Goal: Navigation & Orientation: Find specific page/section

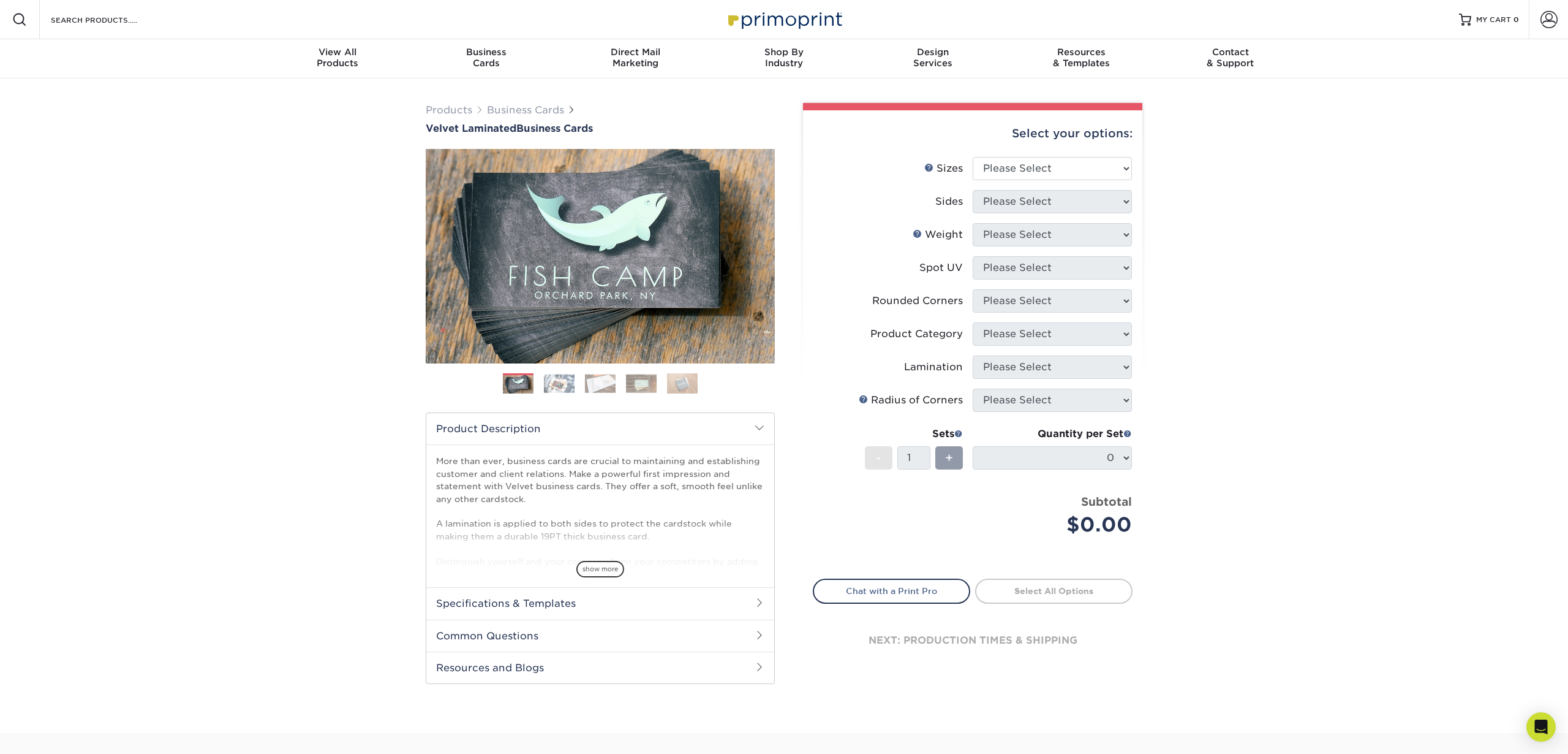
click at [560, 392] on li at bounding box center [560, 384] width 31 height 21
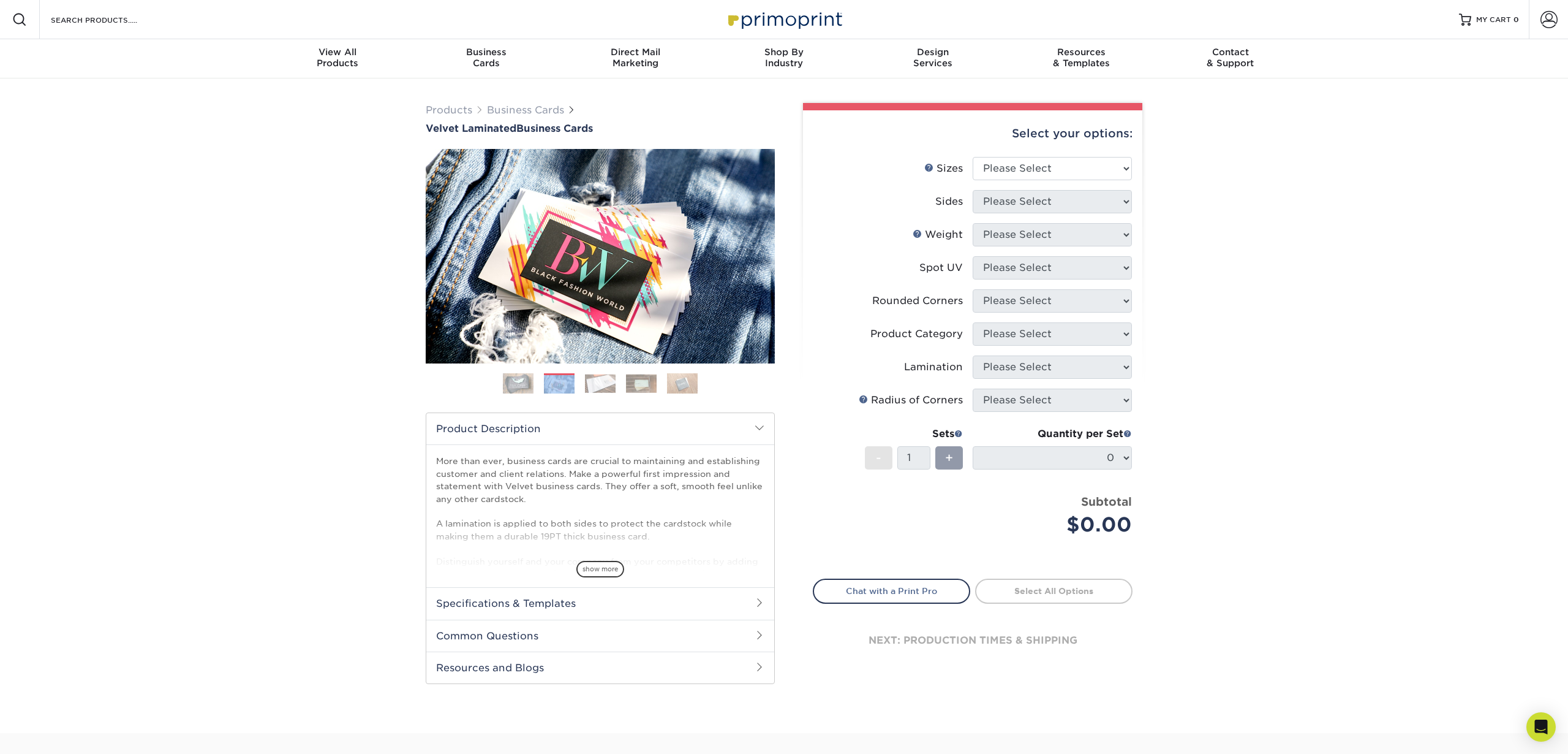
click at [601, 385] on img at bounding box center [601, 383] width 31 height 19
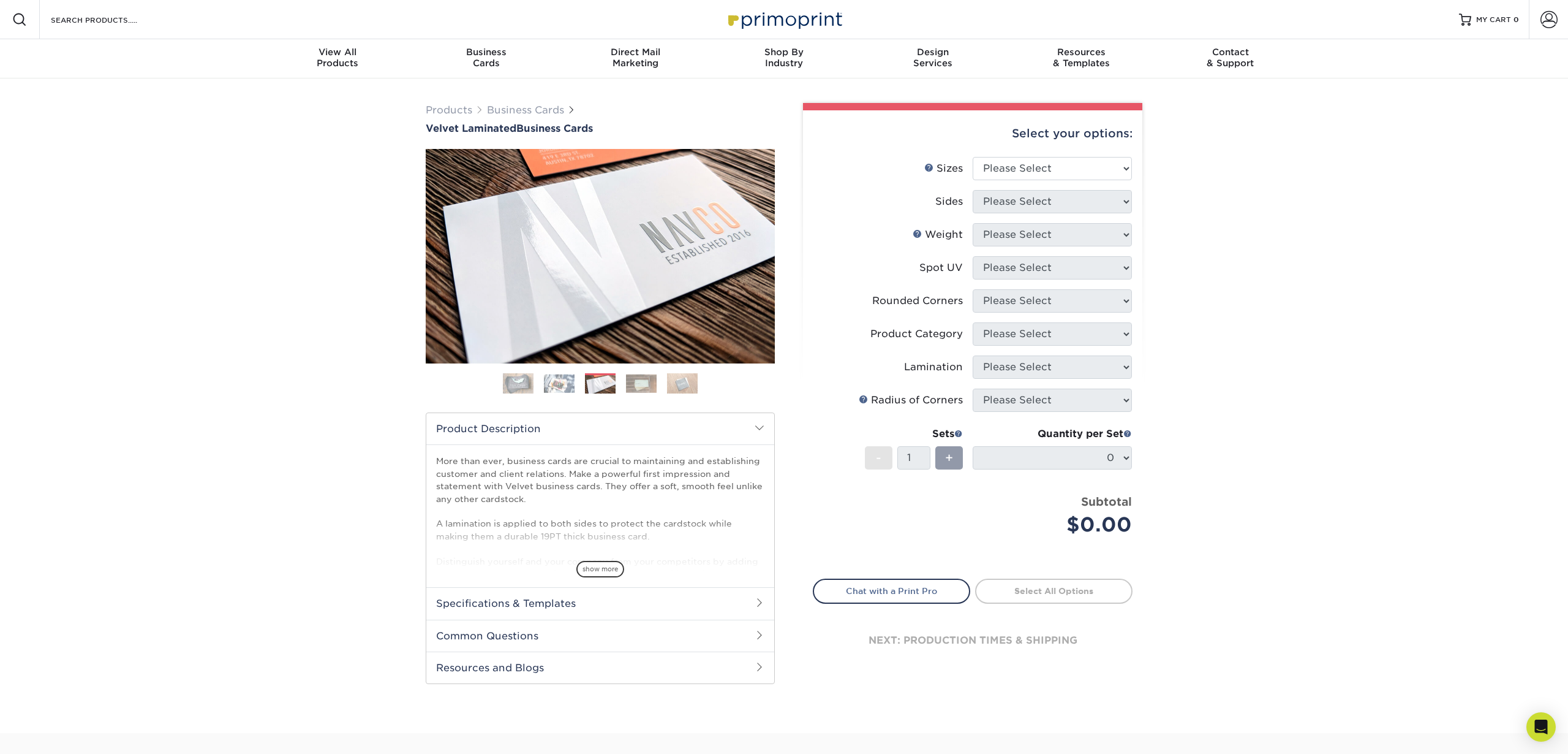
click at [659, 386] on ol at bounding box center [600, 388] width 349 height 29
click at [643, 385] on img at bounding box center [641, 383] width 31 height 19
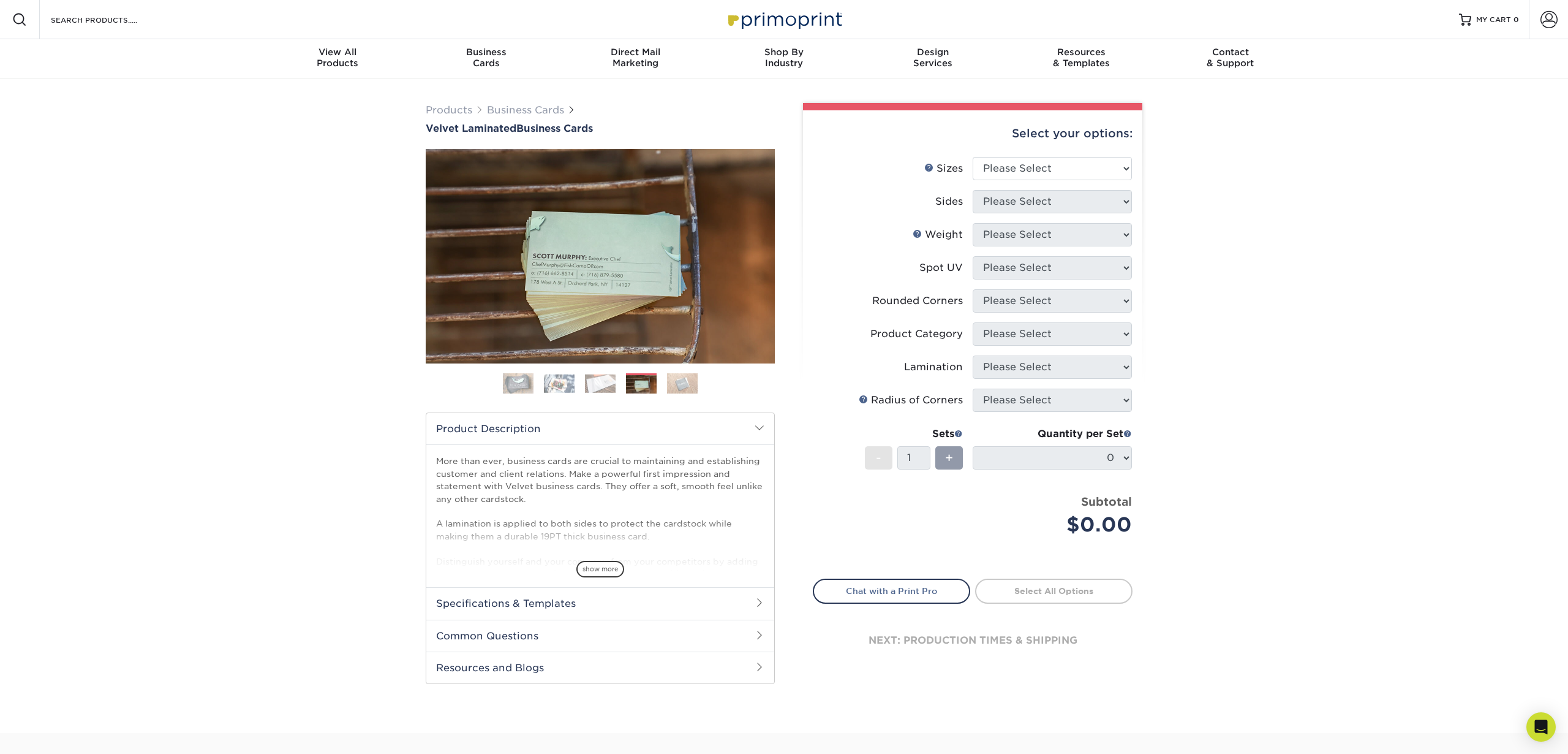
click at [672, 384] on img at bounding box center [682, 383] width 31 height 21
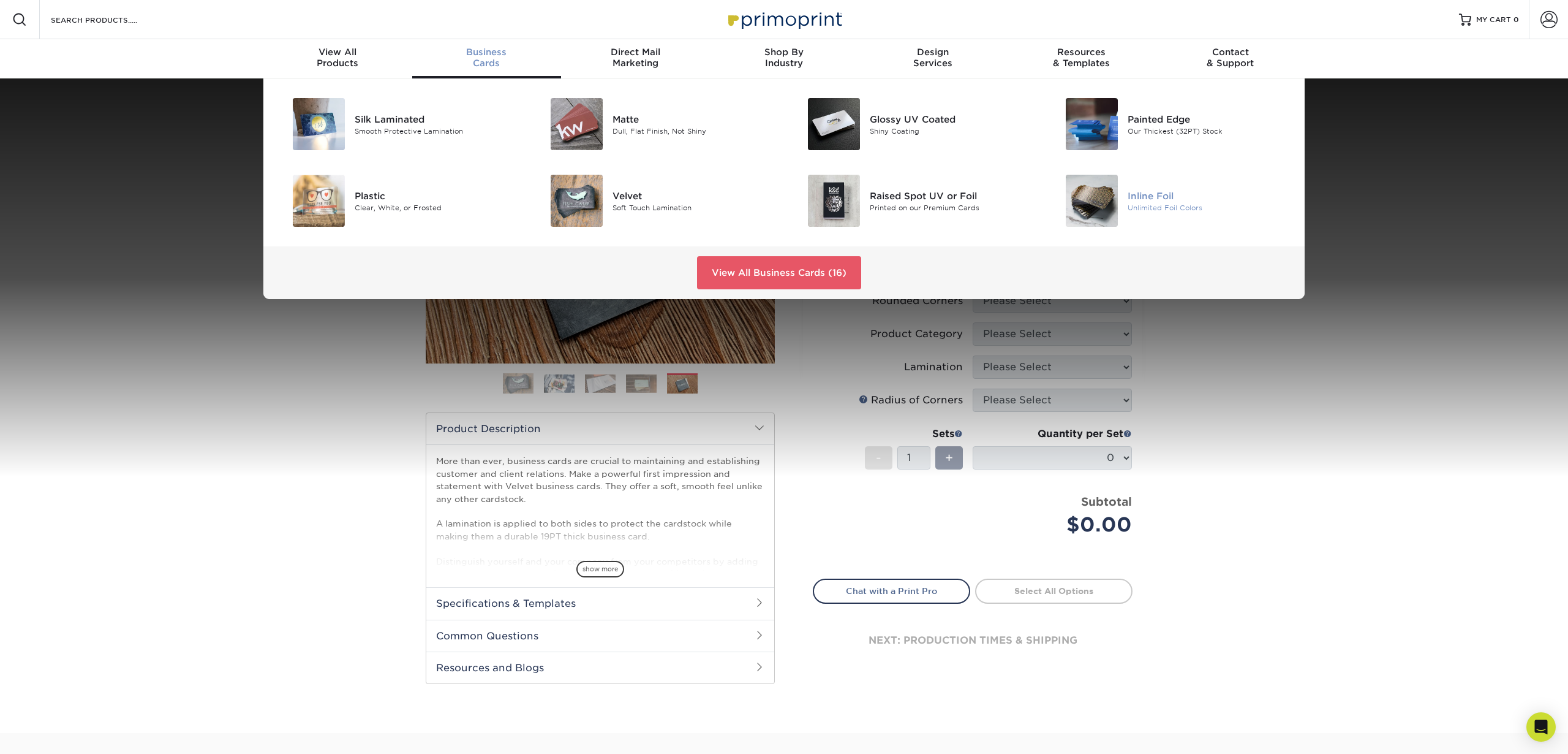
click at [1152, 198] on div "Inline Foil" at bounding box center [1208, 196] width 162 height 14
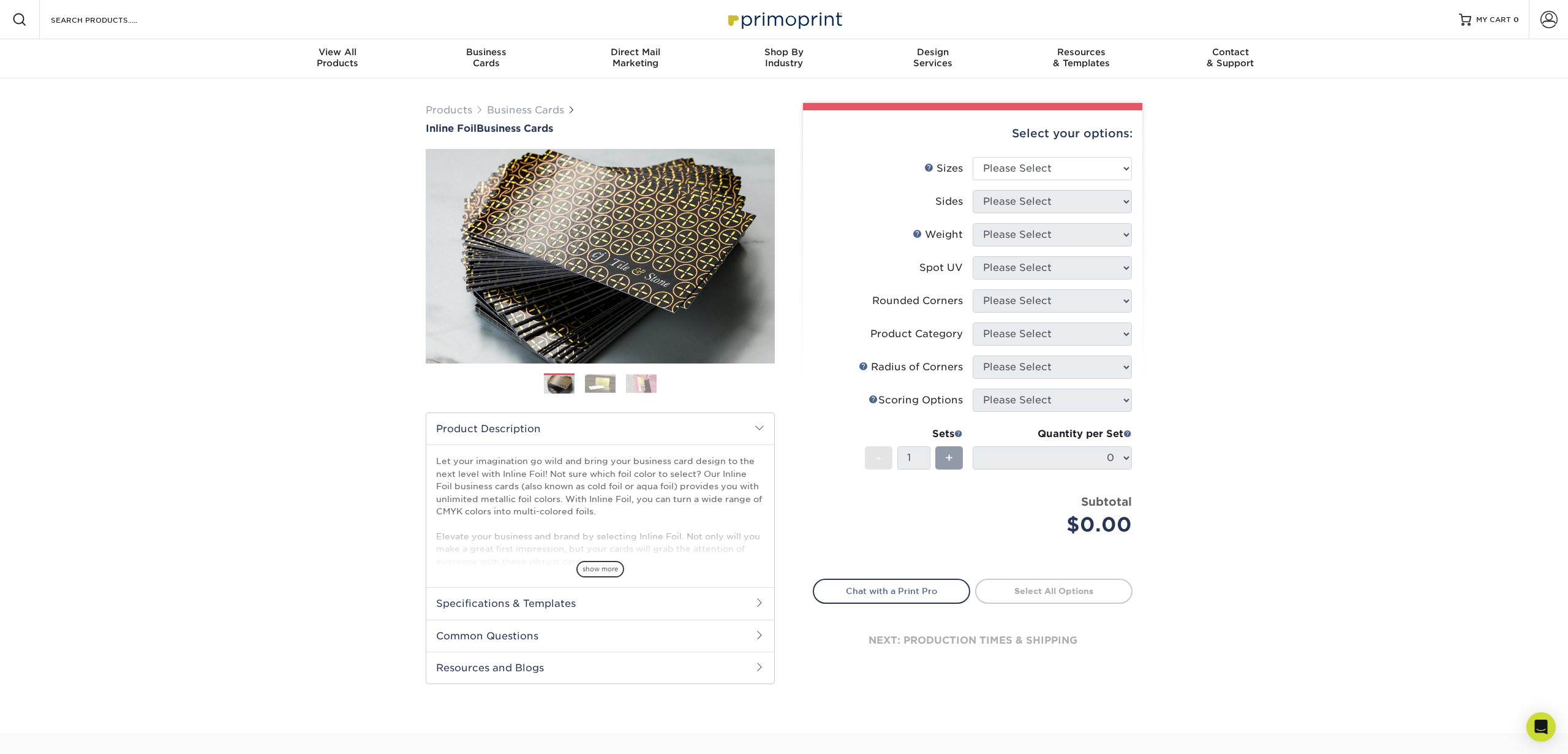
click at [596, 382] on img at bounding box center [601, 383] width 31 height 19
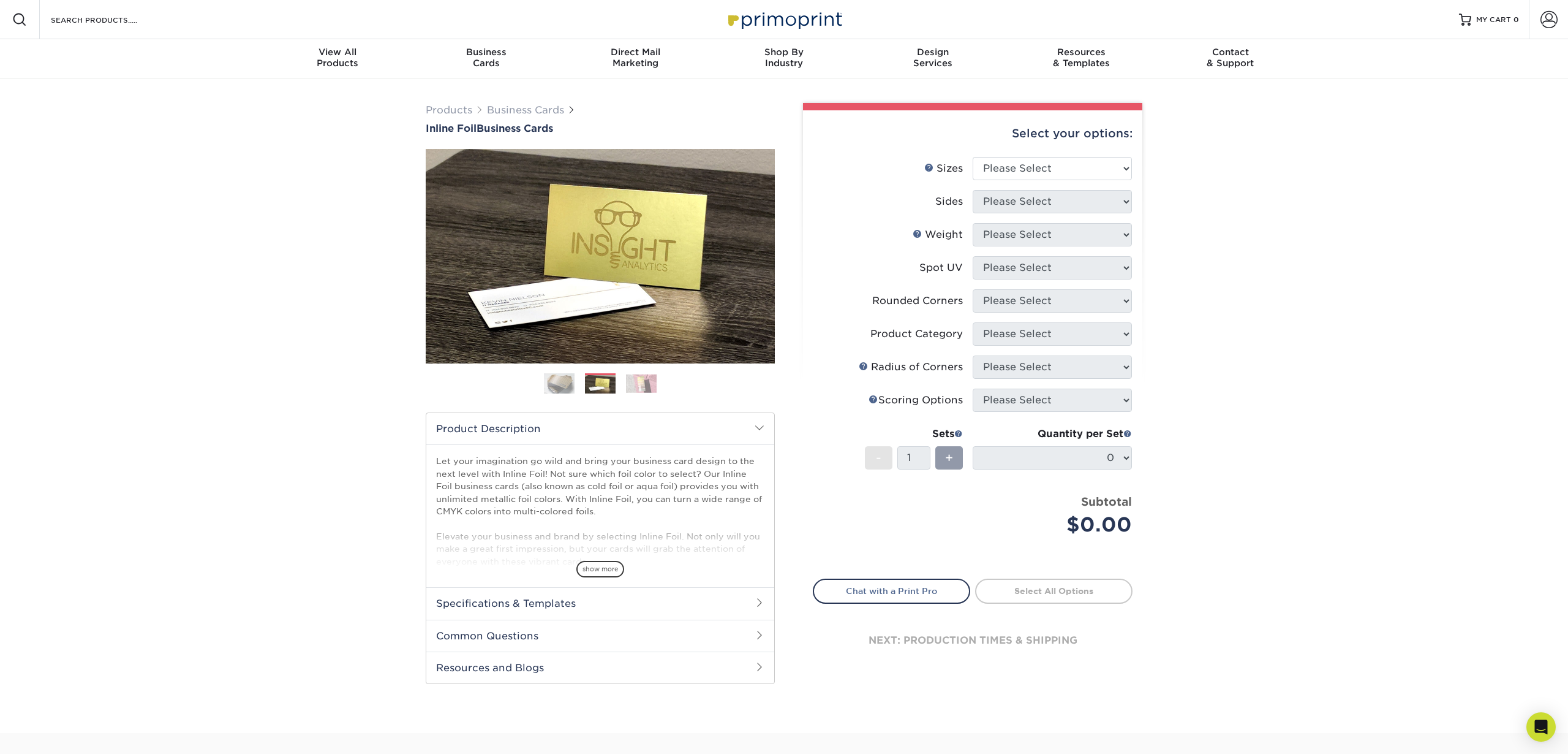
click at [646, 386] on img at bounding box center [641, 383] width 31 height 19
